Goal: Task Accomplishment & Management: Complete application form

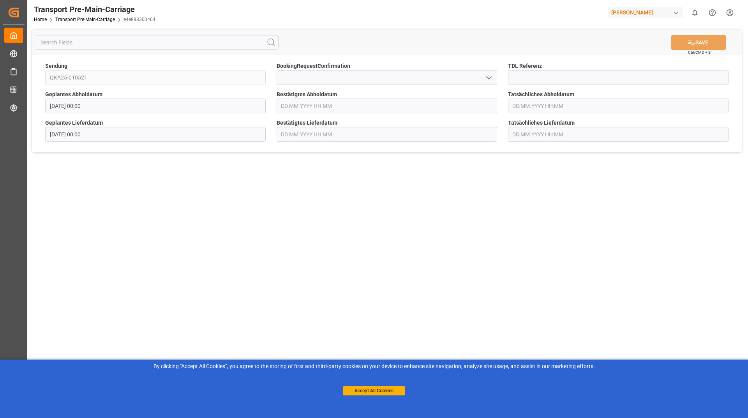
click at [485, 79] on icon "open menu" at bounding box center [488, 77] width 9 height 9
click at [416, 97] on div "Yes" at bounding box center [387, 95] width 220 height 18
type input "Yes"
click at [685, 44] on button "SAVE" at bounding box center [698, 42] width 55 height 15
type input "[DATE] 00:00"
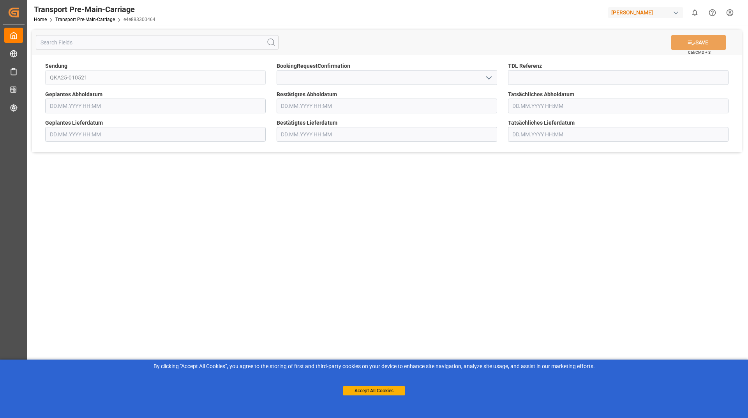
type input "[DATE] 00:00"
click at [488, 74] on icon "open menu" at bounding box center [488, 77] width 9 height 9
click at [414, 93] on div "Yes" at bounding box center [387, 95] width 220 height 18
type input "Yes"
click at [707, 44] on button "SAVE" at bounding box center [698, 42] width 55 height 15
